Goal: Find specific page/section: Find specific page/section

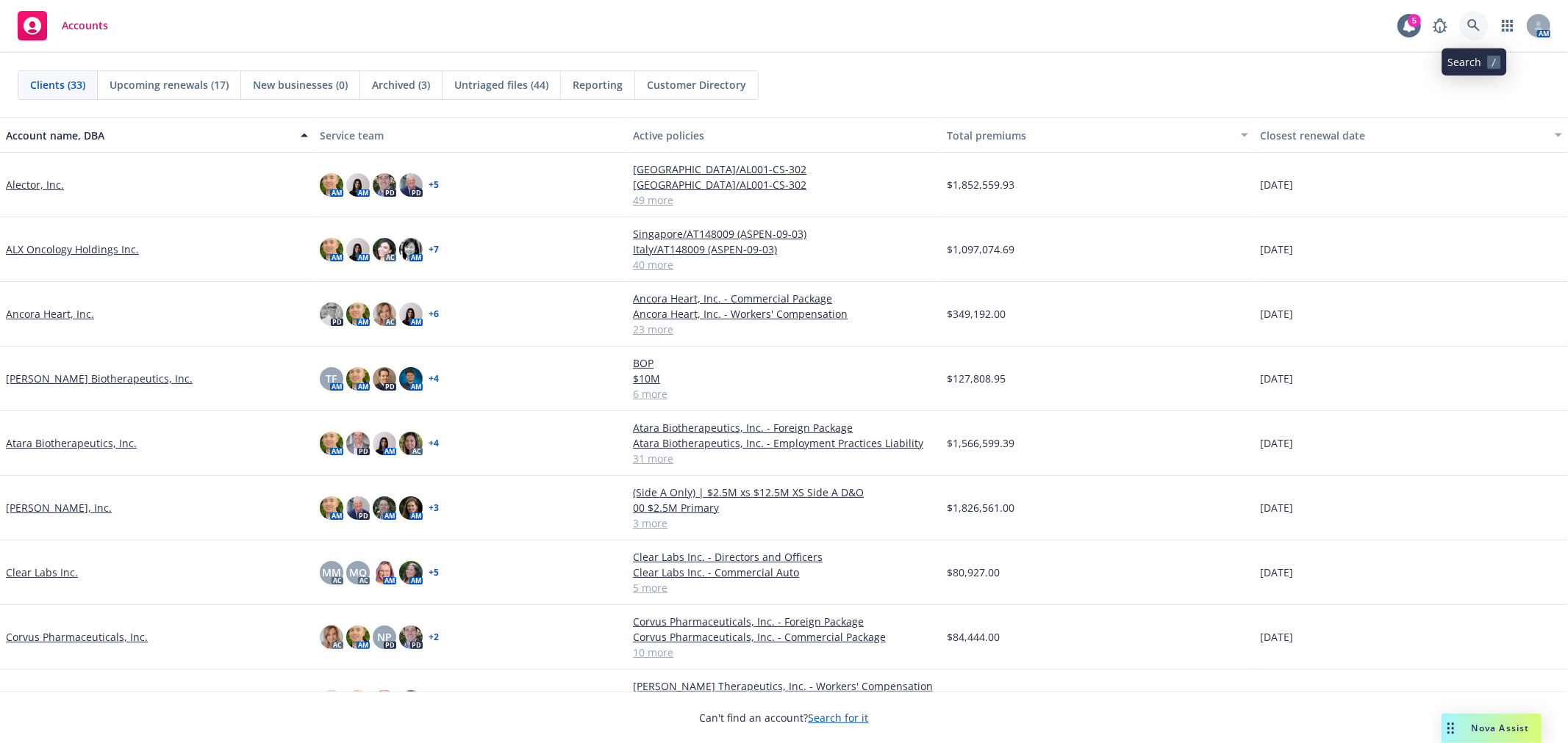
click at [1410, 20] on icon at bounding box center [1473, 26] width 13 height 13
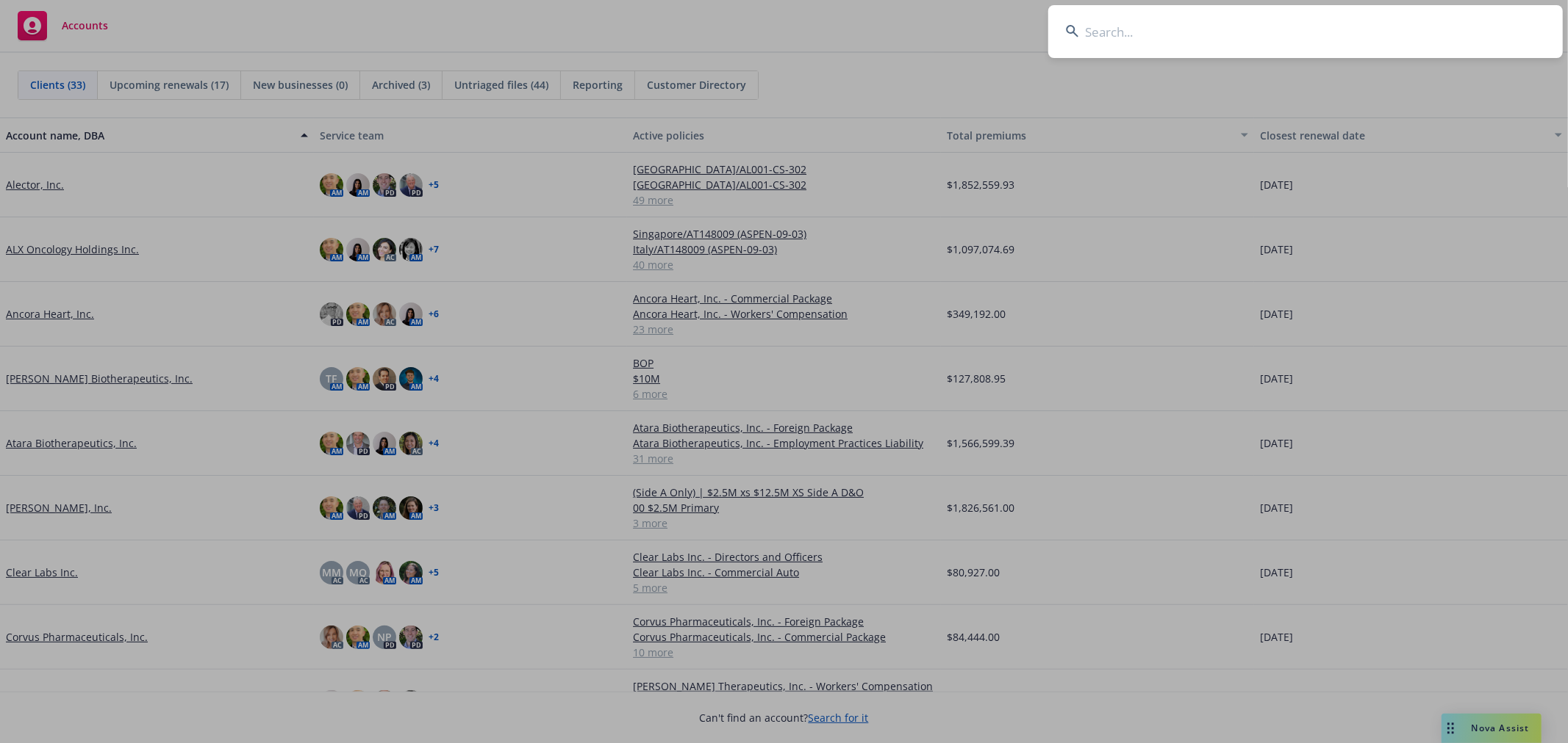
click at [1279, 39] on input at bounding box center [1305, 31] width 514 height 52
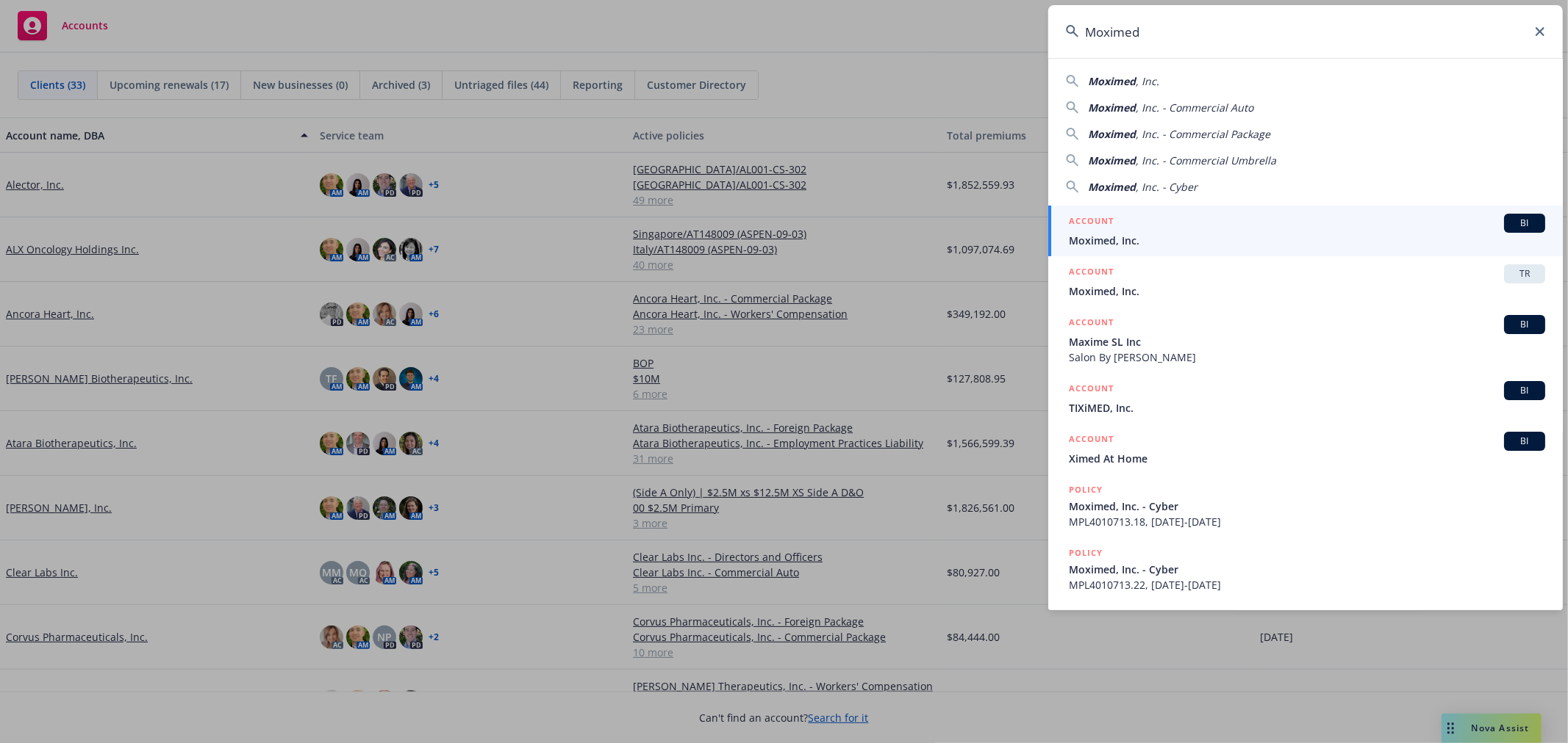
type input "Moximed"
click at [1117, 227] on div "ACCOUNT BI" at bounding box center [1306, 223] width 476 height 19
